Goal: Information Seeking & Learning: Find specific fact

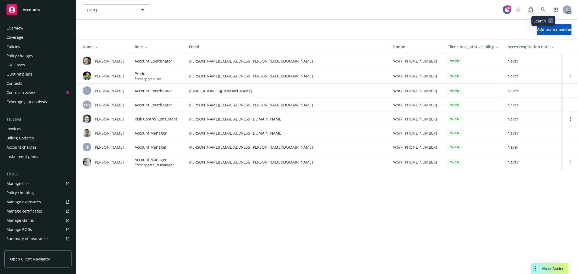
scroll to position [88, 0]
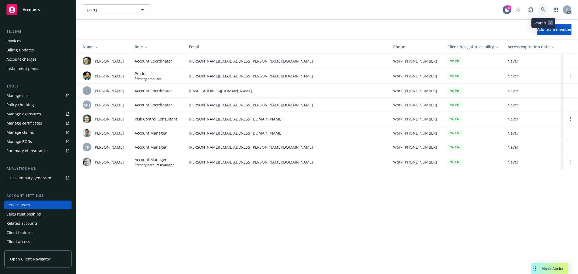
click at [542, 9] on icon at bounding box center [543, 9] width 5 height 5
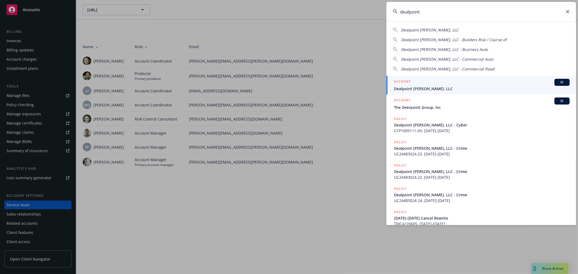
type input "dealpoint"
click at [507, 88] on span "Dealpoint [PERSON_NAME], LLC" at bounding box center [482, 89] width 176 height 6
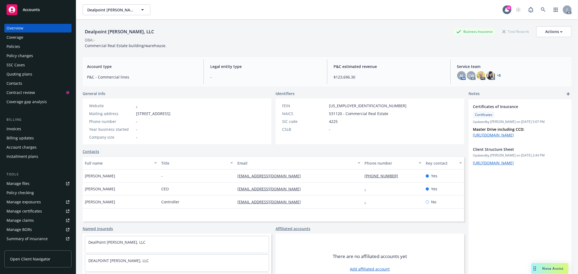
click at [16, 45] on div "Policies" at bounding box center [14, 46] width 14 height 9
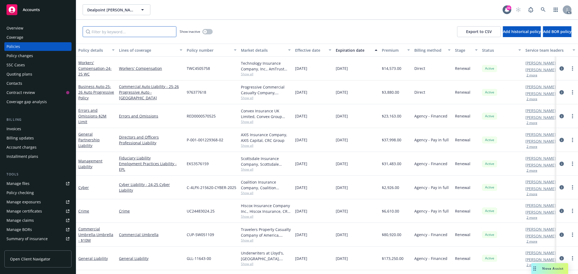
click at [147, 30] on input "Filter by keyword..." at bounding box center [130, 31] width 94 height 11
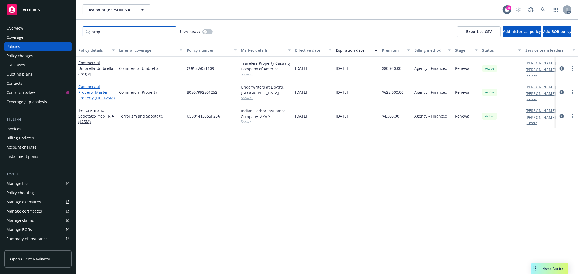
type input "prop"
click at [93, 88] on link "Commercial Property - Master Property (Full $25M)" at bounding box center [96, 92] width 36 height 17
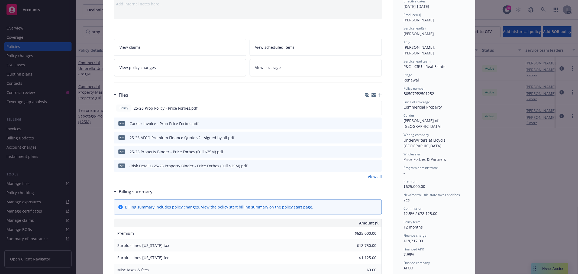
scroll to position [60, 0]
drag, startPoint x: 433, startPoint y: 113, endPoint x: 401, endPoint y: 113, distance: 32.0
click at [404, 113] on div "Carrier [PERSON_NAME] of [GEOGRAPHIC_DATA]" at bounding box center [434, 120] width 61 height 16
copy span "[PERSON_NAME] of [GEOGRAPHIC_DATA]"
click at [427, 90] on span "B0507PP2501252" at bounding box center [419, 92] width 31 height 5
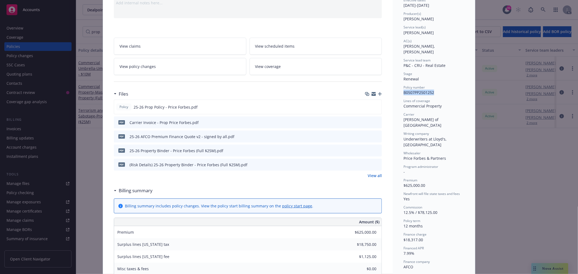
click at [427, 90] on span "B0507PP2501252" at bounding box center [419, 92] width 31 height 5
copy span "B0507PP2501252"
